Goal: Information Seeking & Learning: Check status

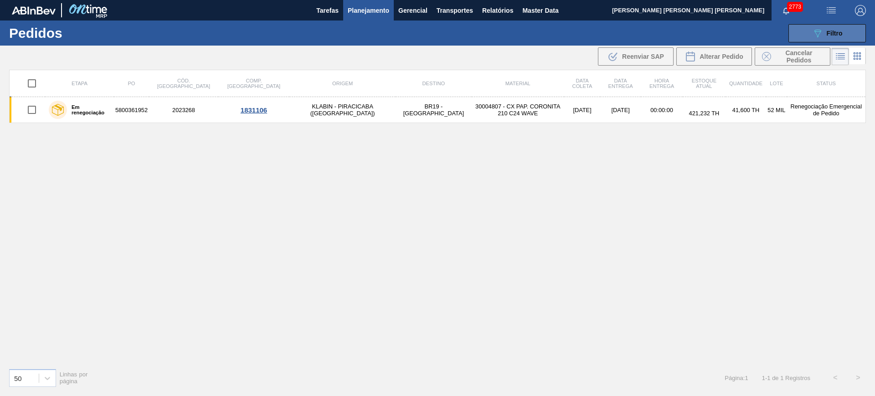
click at [828, 39] on button "089F7B8B-B2A5-4AFE-B5C0-19BA573D28AC Filtro" at bounding box center [826, 33] width 77 height 18
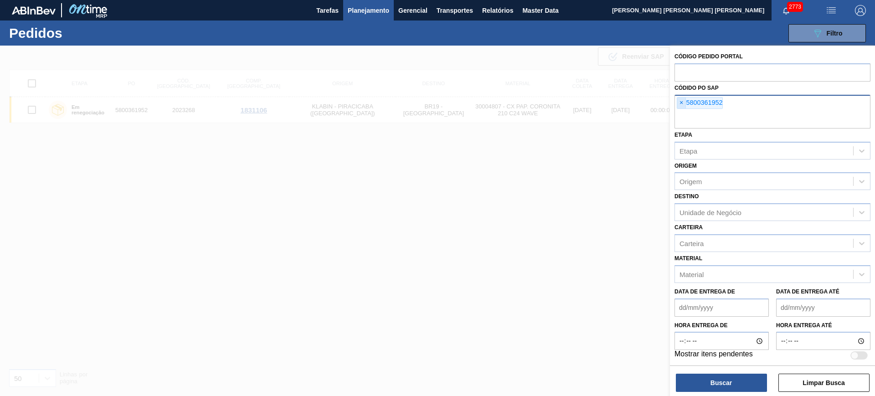
click at [679, 104] on span "×" at bounding box center [681, 102] width 9 height 11
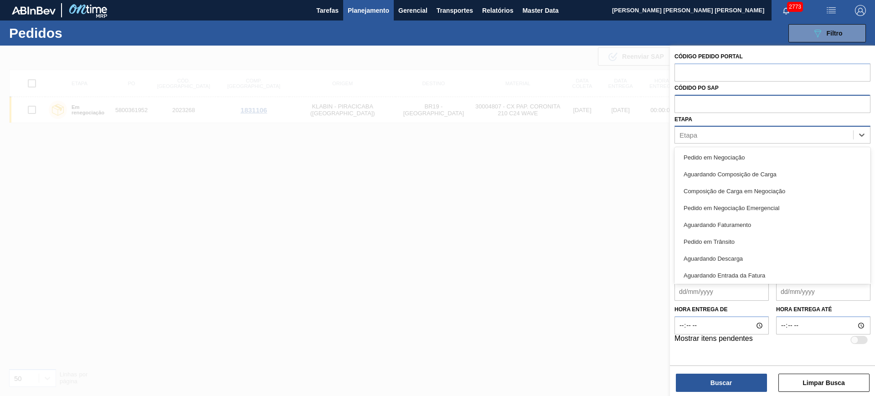
click at [704, 140] on div "Etapa" at bounding box center [764, 134] width 178 height 13
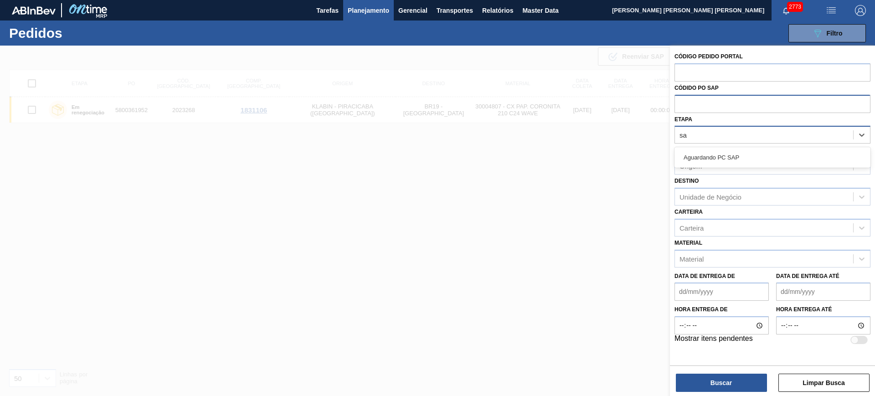
type input "sap"
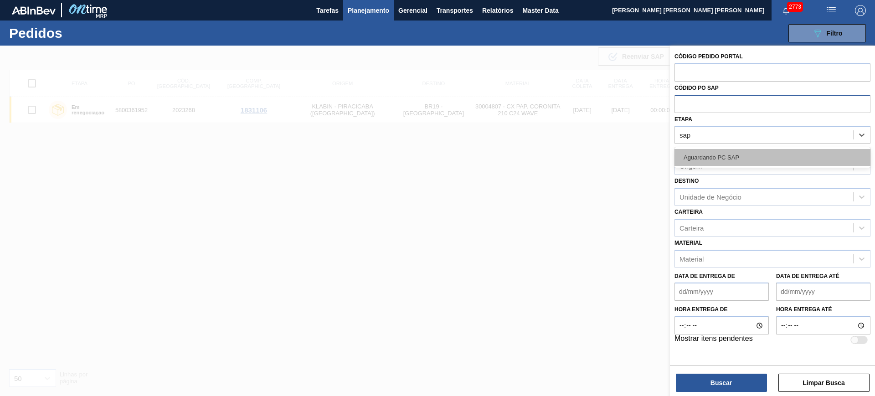
click at [723, 156] on div "Aguardando PC SAP" at bounding box center [772, 157] width 196 height 17
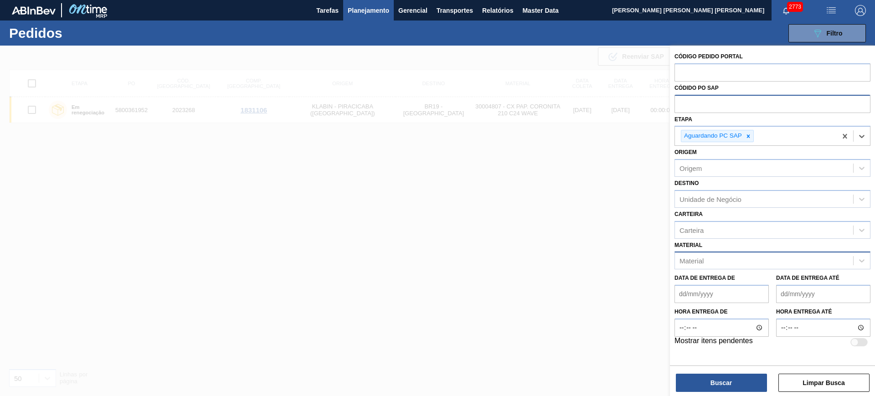
click at [711, 262] on div "Material" at bounding box center [764, 260] width 178 height 13
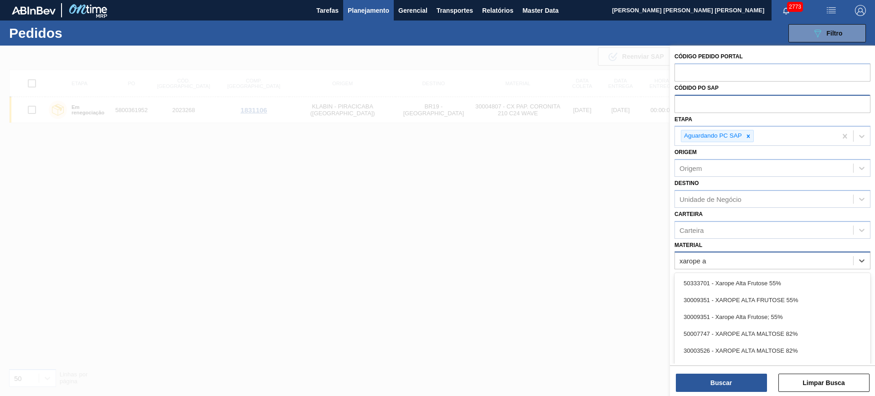
type input "xarope al"
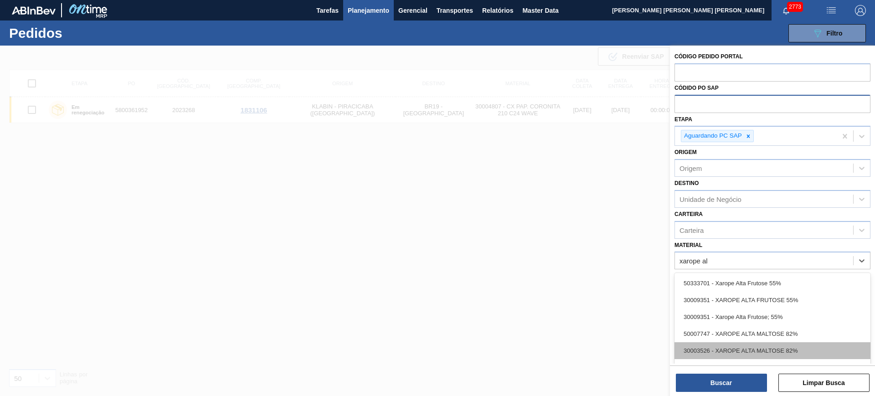
click at [766, 343] on div "30003526 - XAROPE ALTA MALTOSE 82%" at bounding box center [772, 350] width 196 height 17
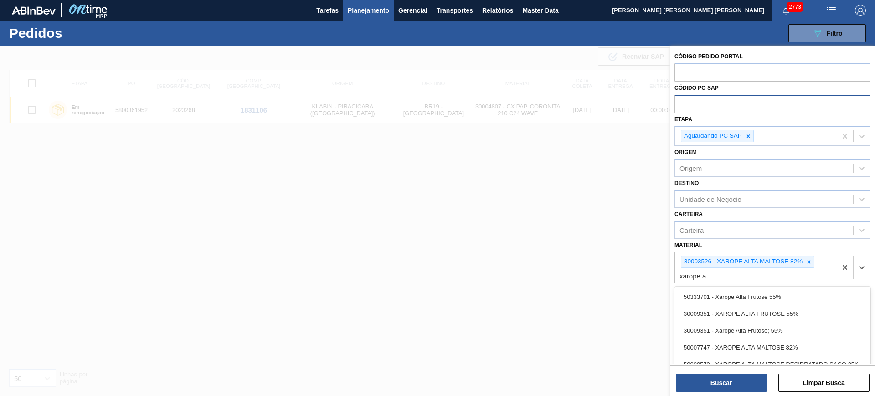
type input "xarope a"
click at [765, 247] on div "Material option 30003526 - XAROPE ALTA MALTOSE 82% , selected. option 50333701 …" at bounding box center [772, 261] width 196 height 45
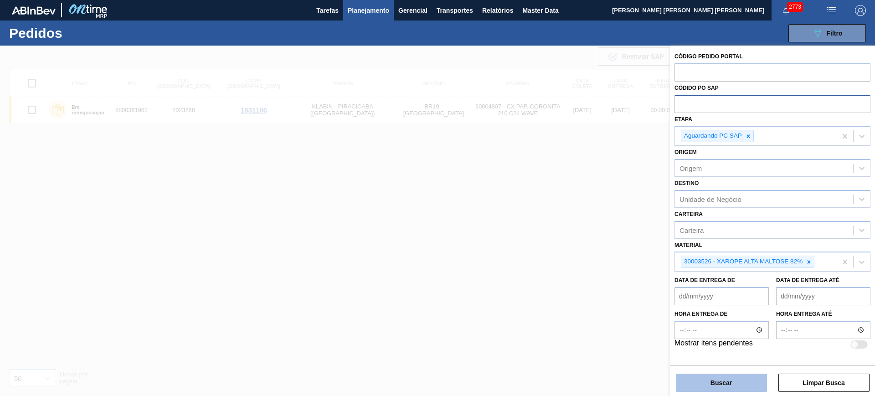
click at [746, 385] on button "Buscar" at bounding box center [720, 382] width 91 height 18
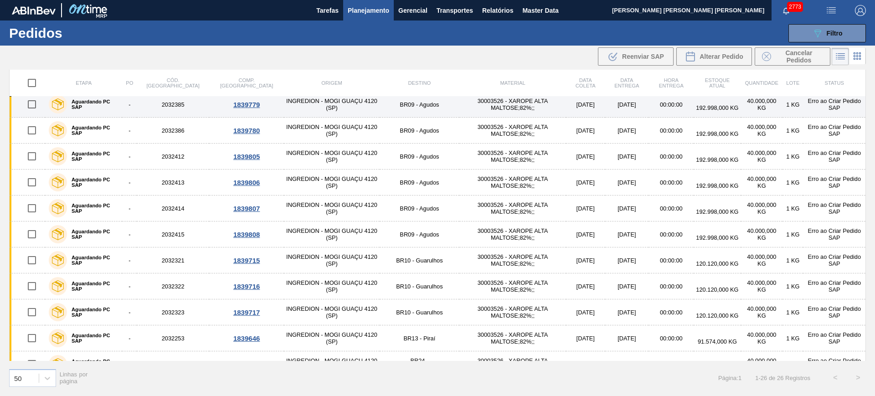
scroll to position [411, 0]
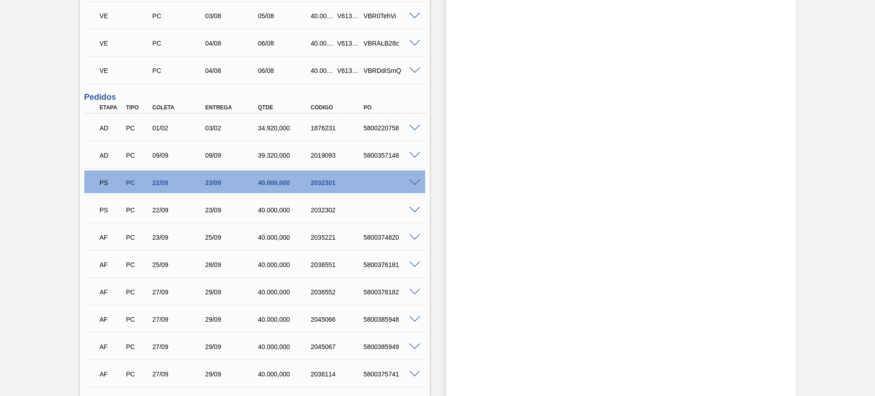
scroll to position [285, 0]
click at [411, 179] on span at bounding box center [414, 182] width 11 height 7
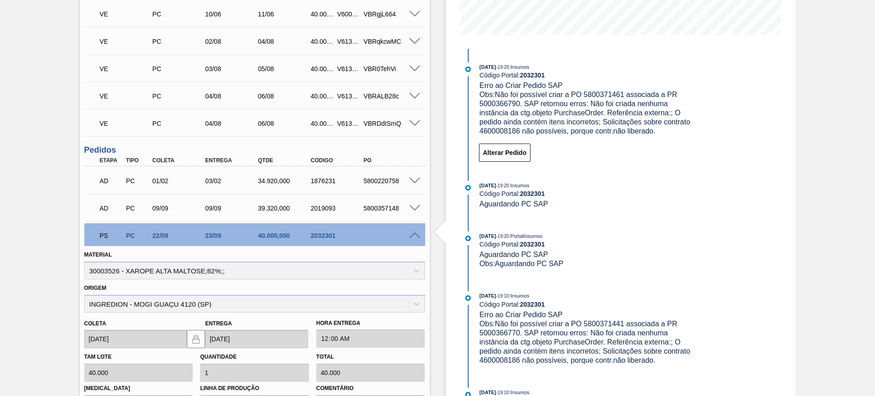
scroll to position [171, 0]
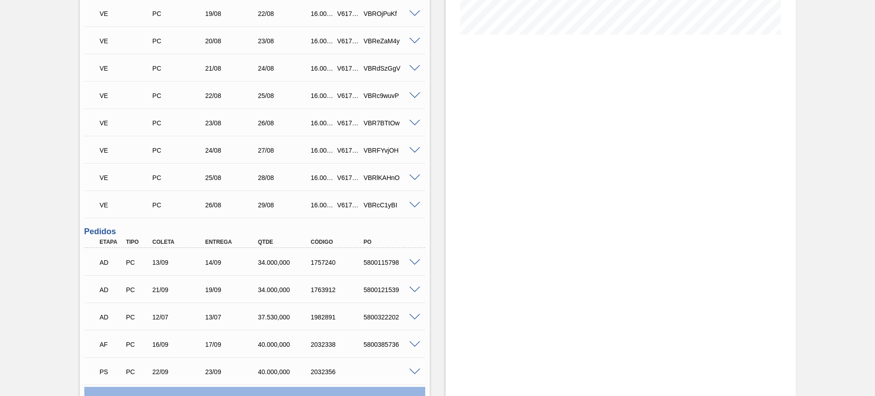
scroll to position [455, 0]
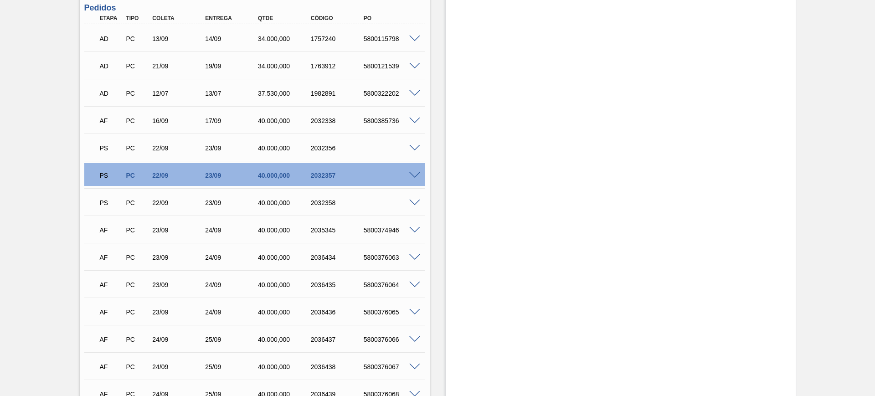
click at [409, 176] on span at bounding box center [414, 175] width 11 height 7
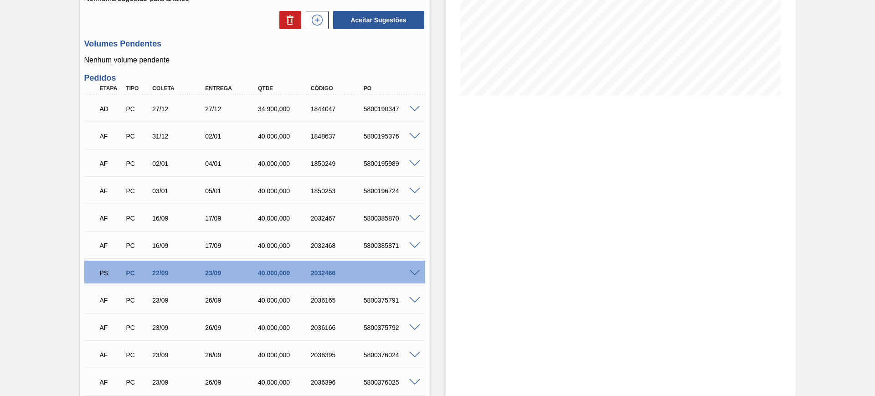
scroll to position [285, 0]
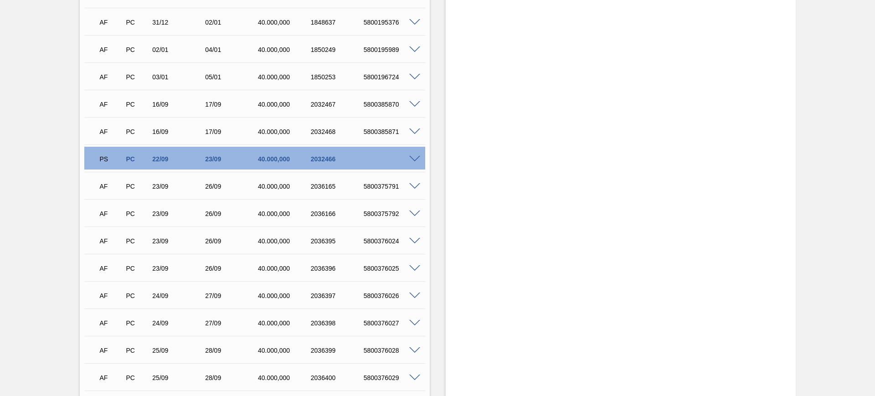
click at [411, 157] on span at bounding box center [414, 159] width 11 height 7
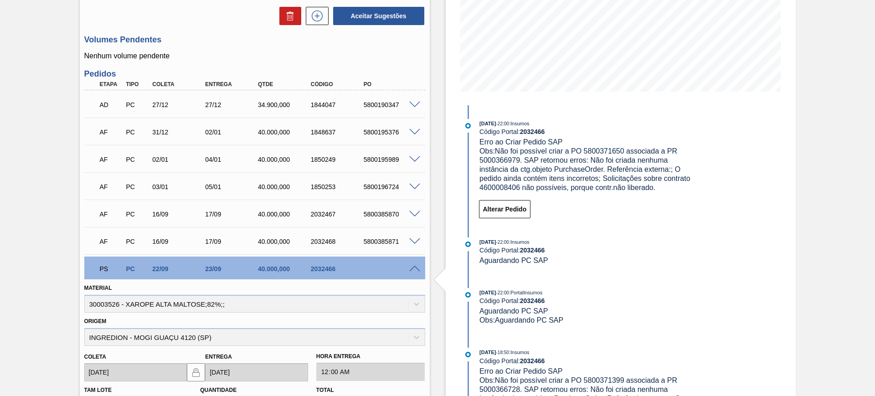
scroll to position [171, 0]
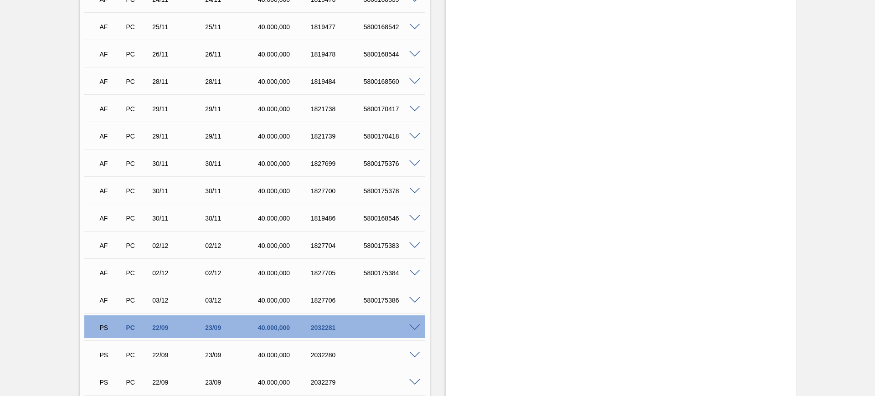
scroll to position [512, 0]
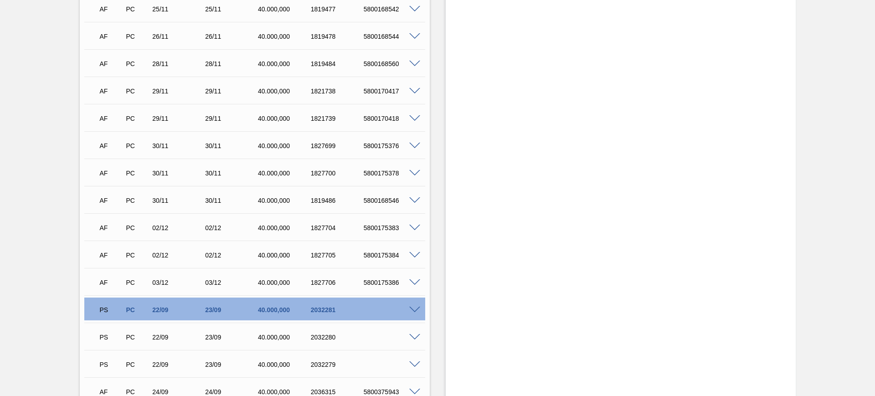
click at [416, 308] on span at bounding box center [414, 310] width 11 height 7
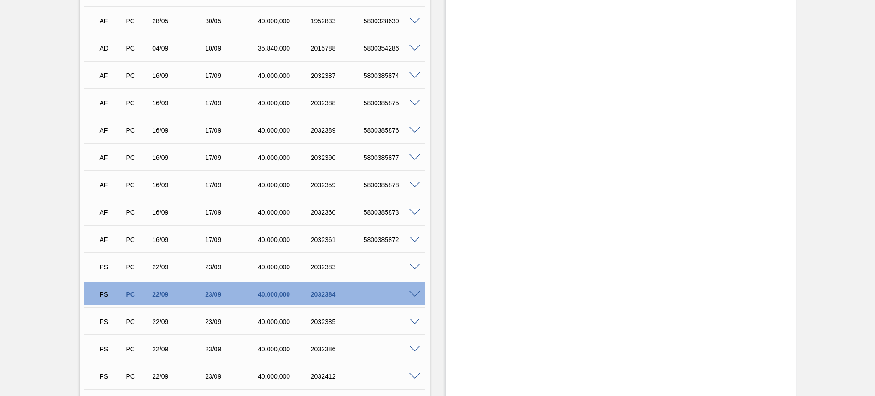
scroll to position [1082, 0]
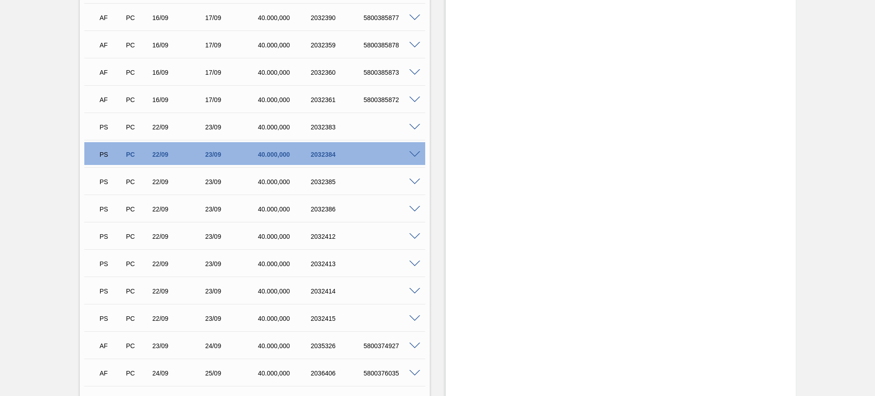
click at [412, 153] on span at bounding box center [414, 154] width 11 height 7
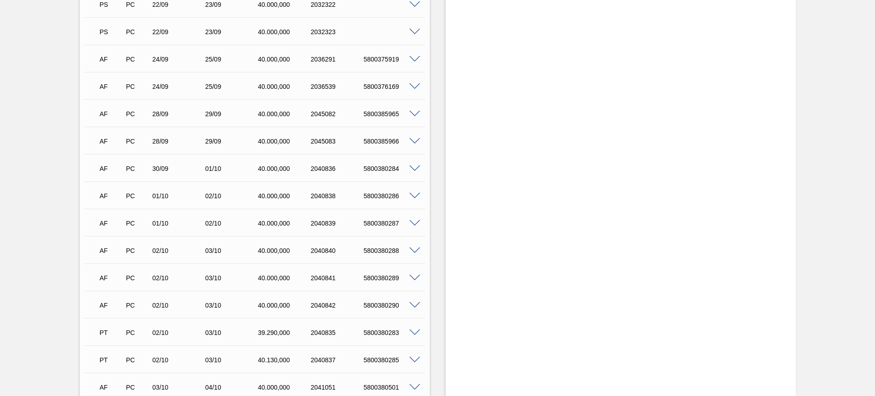
scroll to position [512, 0]
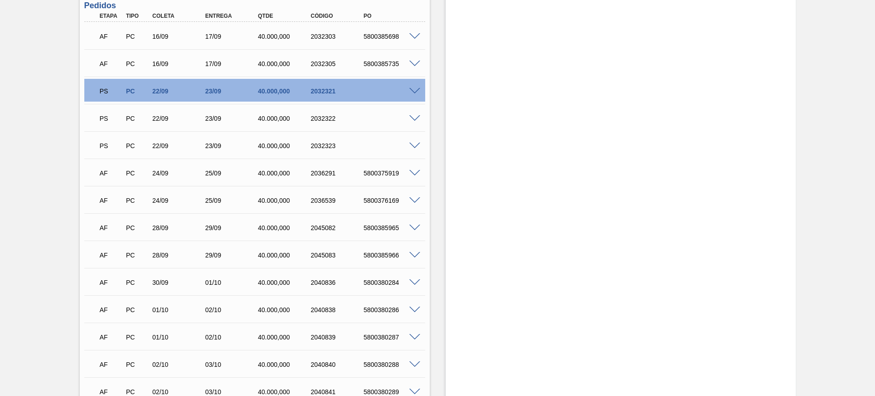
click at [412, 90] on span at bounding box center [414, 91] width 11 height 7
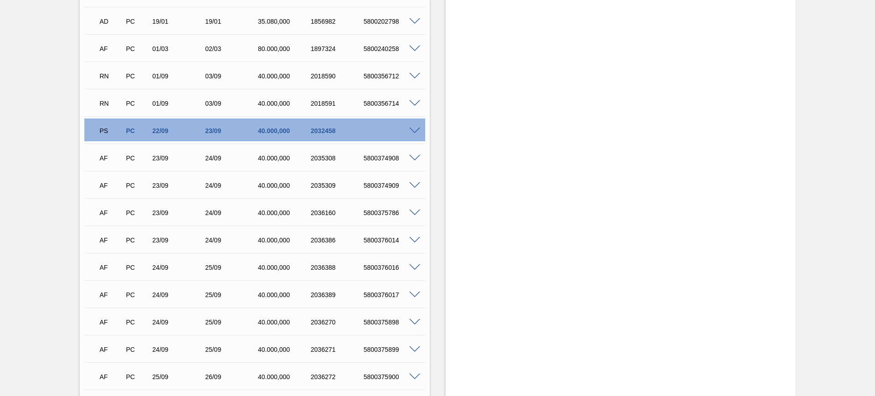
scroll to position [285, 0]
click at [419, 132] on div at bounding box center [416, 131] width 18 height 7
click at [414, 132] on span at bounding box center [414, 131] width 11 height 7
